Goal: Navigation & Orientation: Find specific page/section

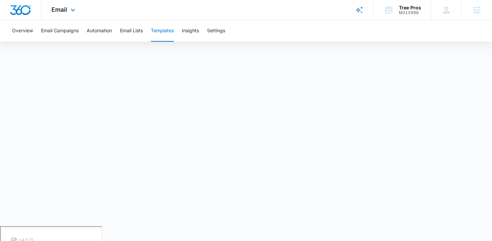
click at [171, 11] on div "Email Apps Reputation Websites Forms CRM Email Social Payments POS Content Ads …" at bounding box center [246, 10] width 492 height 20
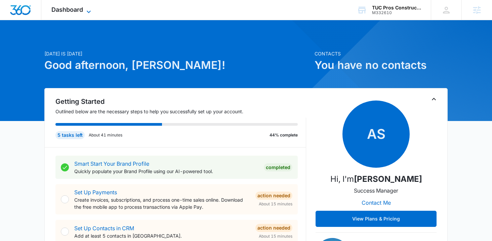
click at [75, 11] on span "Dashboard" at bounding box center [67, 9] width 32 height 7
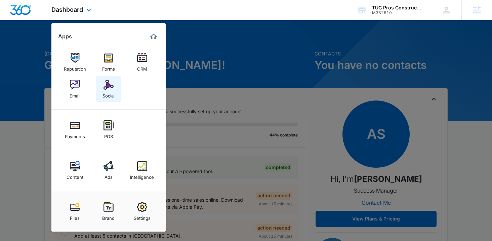
click at [113, 80] on link "Social" at bounding box center [109, 89] width 26 height 26
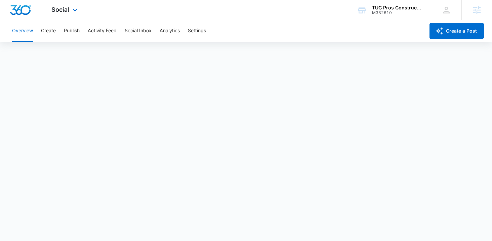
click at [292, 9] on div "Social Apps Reputation Forms CRM Email Social Payments POS Content Ads Intellig…" at bounding box center [246, 10] width 492 height 20
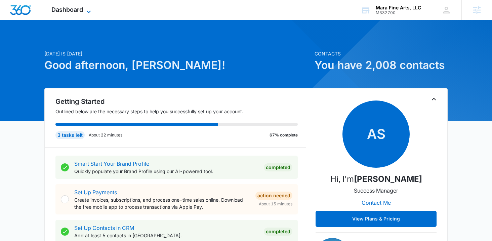
click at [81, 12] on span "Dashboard" at bounding box center [67, 9] width 32 height 7
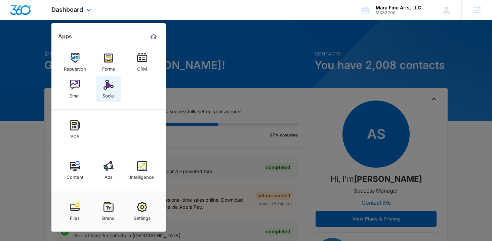
click at [113, 85] on img at bounding box center [108, 85] width 10 height 10
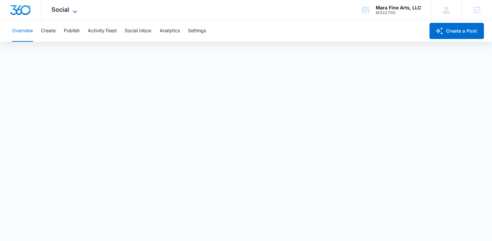
click at [65, 12] on span "Social" at bounding box center [60, 9] width 18 height 7
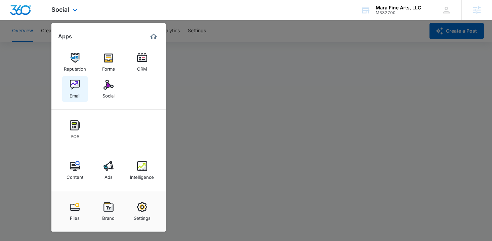
click at [77, 86] on img at bounding box center [75, 85] width 10 height 10
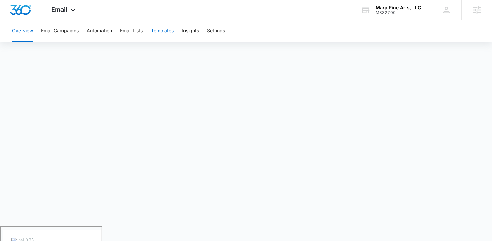
click at [158, 30] on button "Templates" at bounding box center [162, 31] width 23 height 22
click at [232, 12] on div "Email Apps Reputation Forms CRM Email Social POS Content Ads Intelligence Files…" at bounding box center [246, 10] width 492 height 20
click at [139, 31] on button "Email Lists" at bounding box center [131, 31] width 23 height 22
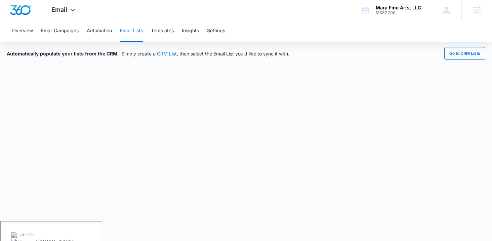
click at [63, 17] on div "Email Apps Reputation Forms CRM Email Social POS Content Ads Intelligence Files…" at bounding box center [64, 10] width 46 height 20
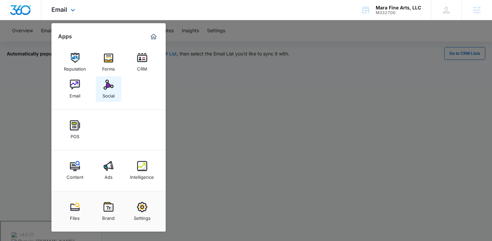
click at [115, 89] on link "Social" at bounding box center [109, 89] width 26 height 26
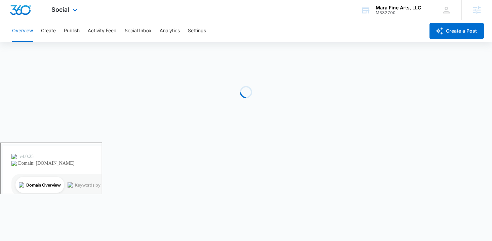
click at [161, 11] on div "Social Apps Reputation Forms CRM Email Social POS Content Ads Intelligence File…" at bounding box center [246, 10] width 492 height 20
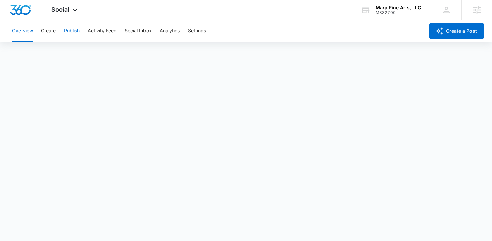
click at [71, 34] on button "Publish" at bounding box center [72, 31] width 16 height 22
click at [71, 10] on icon at bounding box center [75, 12] width 8 height 8
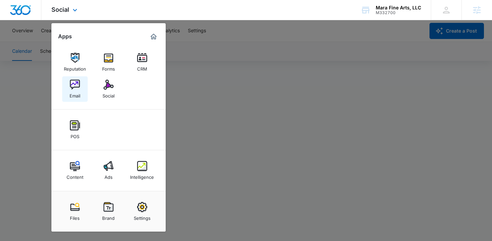
click at [76, 85] on img at bounding box center [75, 85] width 10 height 10
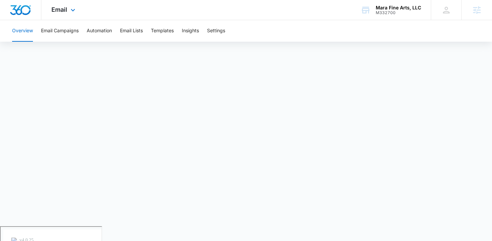
click at [282, 9] on div "Email Apps Reputation Forms CRM Email Social POS Content Ads Intelligence Files…" at bounding box center [246, 10] width 492 height 20
click at [221, 9] on div "Email Apps Reputation Forms CRM Email Social POS Content Ads Intelligence Files…" at bounding box center [246, 10] width 492 height 20
click at [154, 33] on button "Templates" at bounding box center [162, 31] width 23 height 22
click at [69, 33] on button "Email Campaigns" at bounding box center [60, 31] width 38 height 22
